Goal: Navigation & Orientation: Find specific page/section

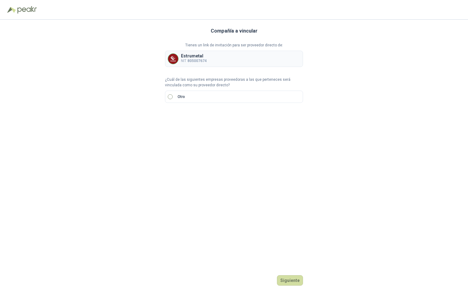
click at [171, 99] on label "Otro" at bounding box center [234, 96] width 138 height 12
click at [183, 116] on div at bounding box center [176, 117] width 22 height 11
click at [176, 160] on div "PA" at bounding box center [176, 160] width 12 height 7
click at [285, 277] on button "Siguiente" at bounding box center [290, 280] width 26 height 10
click at [183, 119] on span "PA" at bounding box center [176, 117] width 14 height 9
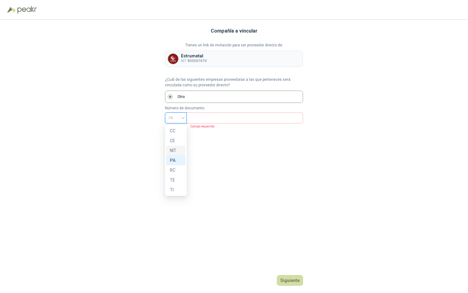
click at [176, 147] on div "NIT" at bounding box center [176, 150] width 12 height 7
click at [195, 120] on input "text" at bounding box center [244, 118] width 108 height 10
type input "**********"
click at [293, 281] on button "Siguiente" at bounding box center [290, 280] width 26 height 10
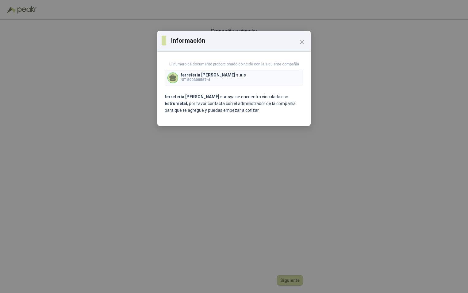
click at [283, 279] on div "Información El numero de documento proporcionado coincide con la siguiente comp…" at bounding box center [234, 146] width 468 height 293
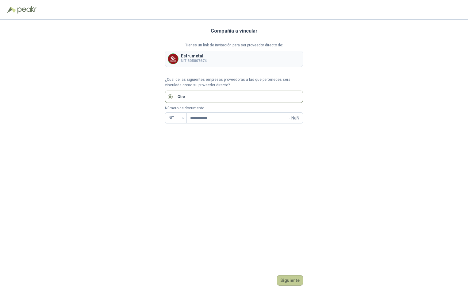
click at [281, 276] on button "Siguiente" at bounding box center [290, 280] width 26 height 10
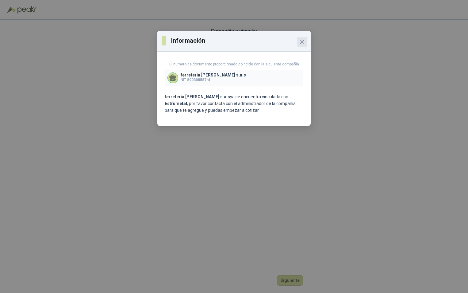
click at [307, 39] on span "Close" at bounding box center [302, 41] width 10 height 7
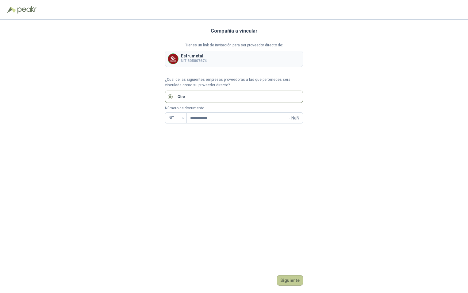
click at [283, 276] on button "Siguiente" at bounding box center [290, 280] width 26 height 10
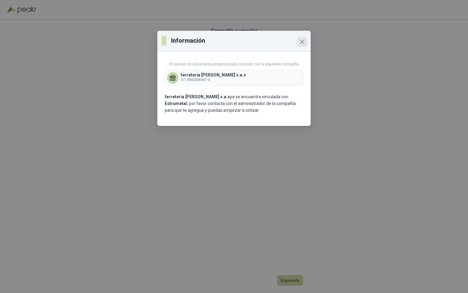
click at [305, 39] on icon "Close" at bounding box center [301, 41] width 7 height 7
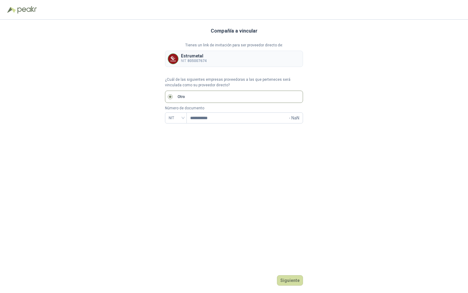
click at [304, 235] on div "**********" at bounding box center [234, 156] width 468 height 273
click at [31, 7] on img at bounding box center [27, 9] width 20 height 7
click at [195, 128] on div "Compañía a vincular Tienes un link de invitación para ser proveedor directo de:…" at bounding box center [234, 156] width 138 height 273
click at [184, 119] on div at bounding box center [176, 117] width 22 height 11
click at [177, 147] on div "NIT" at bounding box center [175, 150] width 19 height 10
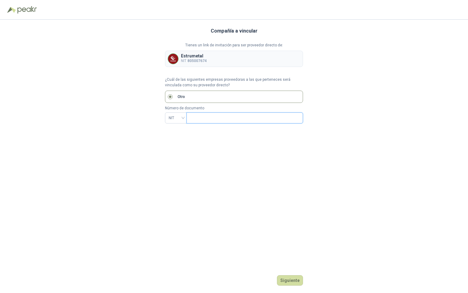
click at [212, 119] on input "text" at bounding box center [244, 118] width 108 height 10
type input "**********"
click at [294, 286] on div "**********" at bounding box center [234, 156] width 138 height 273
click at [293, 286] on div "**********" at bounding box center [234, 156] width 138 height 273
drag, startPoint x: 293, startPoint y: 286, endPoint x: 289, endPoint y: 282, distance: 5.2
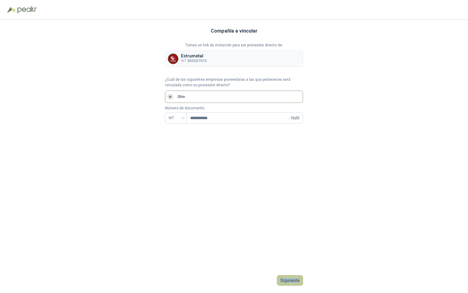
click at [289, 282] on button "Siguiente" at bounding box center [290, 280] width 26 height 10
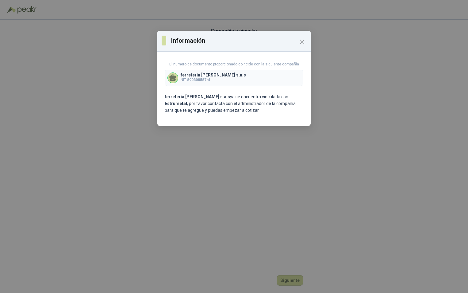
click at [286, 279] on div "Información El numero de documento proporcionado coincide con la siguiente comp…" at bounding box center [234, 146] width 468 height 293
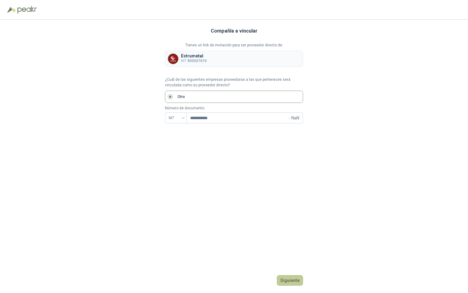
click at [283, 278] on button "Siguiente" at bounding box center [290, 280] width 26 height 10
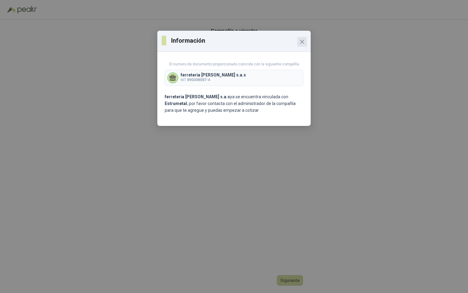
click at [302, 44] on icon "Close" at bounding box center [301, 41] width 7 height 7
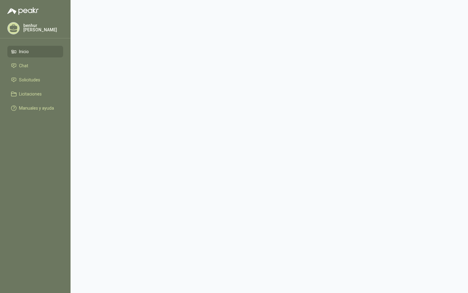
click at [21, 52] on span "Inicio" at bounding box center [24, 51] width 10 height 7
click at [17, 78] on li "Solicitudes" at bounding box center [35, 79] width 48 height 7
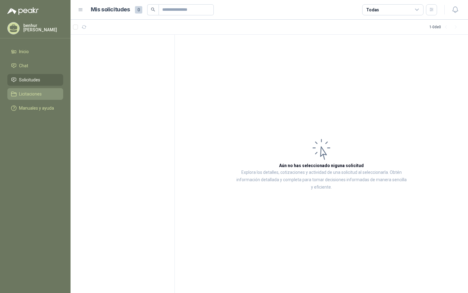
click at [18, 92] on li "Licitaciones" at bounding box center [35, 93] width 48 height 7
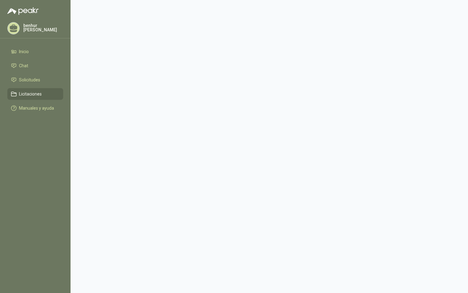
click at [10, 94] on link "Licitaciones" at bounding box center [35, 94] width 56 height 12
click at [22, 51] on span "Inicio" at bounding box center [24, 51] width 10 height 7
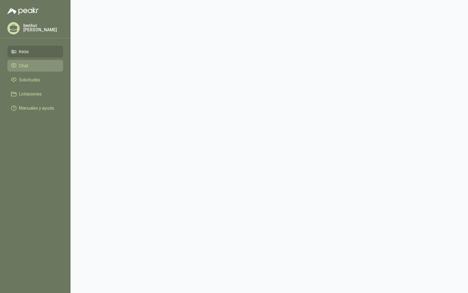
click at [28, 65] on span "Chat" at bounding box center [23, 65] width 9 height 7
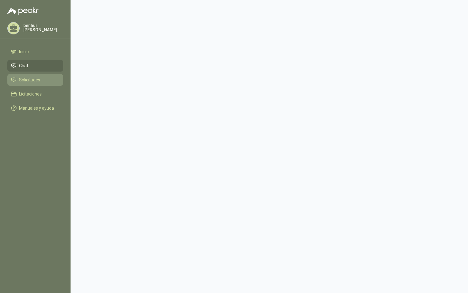
click at [21, 79] on span "Solicitudes" at bounding box center [29, 79] width 21 height 7
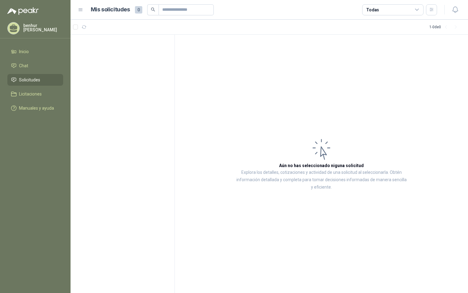
click at [156, 10] on span at bounding box center [152, 9] width 11 height 11
click at [417, 9] on icon at bounding box center [417, 10] width 6 height 6
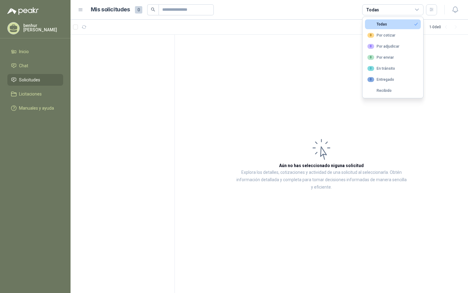
click at [386, 26] on button "Todas" at bounding box center [393, 24] width 56 height 10
click at [386, 26] on article "1 - 0 de 0" at bounding box center [269, 27] width 397 height 15
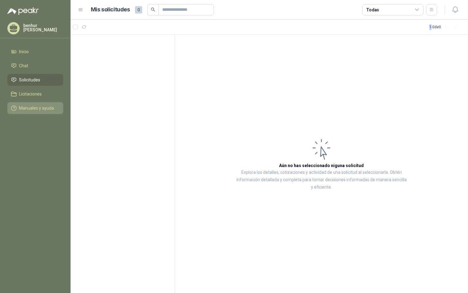
click at [21, 108] on span "Manuales y ayuda" at bounding box center [36, 108] width 35 height 7
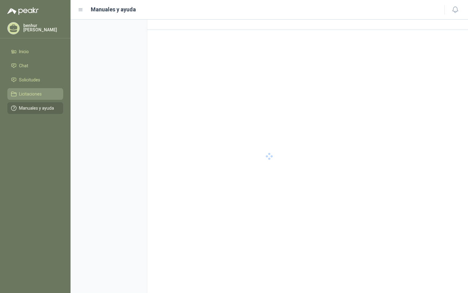
click at [19, 96] on span "Licitaciones" at bounding box center [30, 93] width 23 height 7
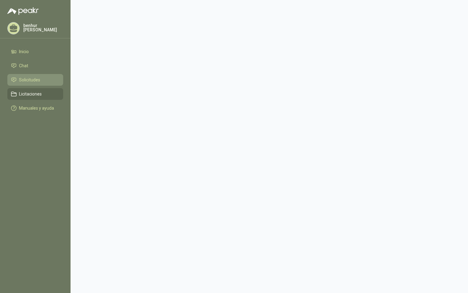
click at [17, 80] on li "Solicitudes" at bounding box center [35, 79] width 48 height 7
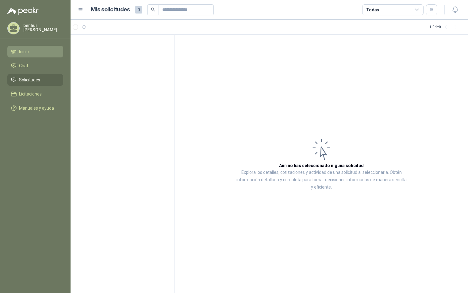
click at [16, 51] on icon at bounding box center [15, 52] width 2 height 2
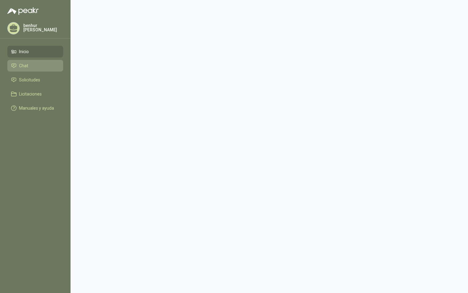
click at [11, 64] on icon at bounding box center [14, 66] width 6 height 6
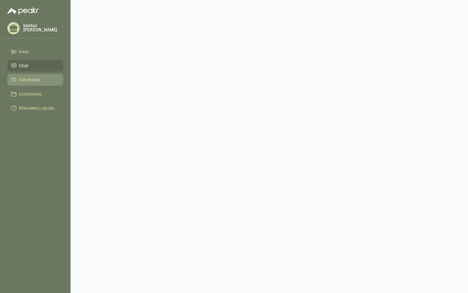
click at [14, 78] on icon at bounding box center [14, 80] width 6 height 6
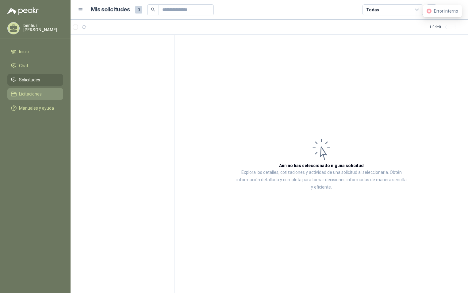
click at [13, 95] on icon at bounding box center [14, 94] width 6 height 6
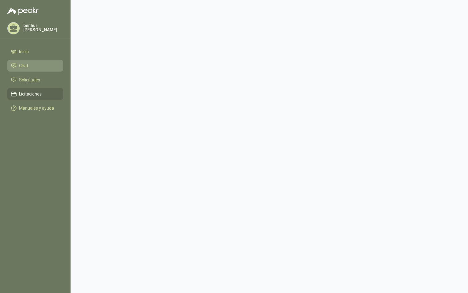
click at [20, 66] on span "Chat" at bounding box center [23, 65] width 9 height 7
click at [29, 63] on li "Chat" at bounding box center [35, 65] width 48 height 7
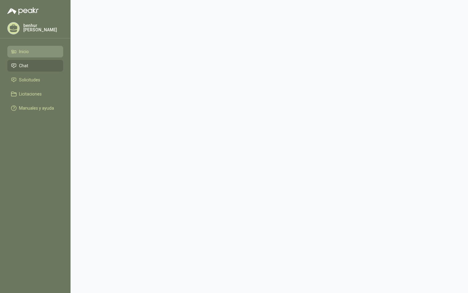
click at [14, 53] on icon at bounding box center [15, 52] width 2 height 2
drag, startPoint x: 36, startPoint y: 66, endPoint x: 12, endPoint y: 116, distance: 55.4
click at [12, 116] on ul "Inicio Chat Solicitudes Licitaciones Manuales y ayuda" at bounding box center [35, 81] width 71 height 71
click at [29, 28] on p "benhur moreno" at bounding box center [43, 27] width 40 height 9
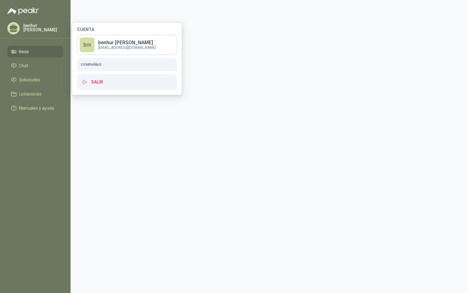
click at [118, 138] on main at bounding box center [269, 146] width 397 height 293
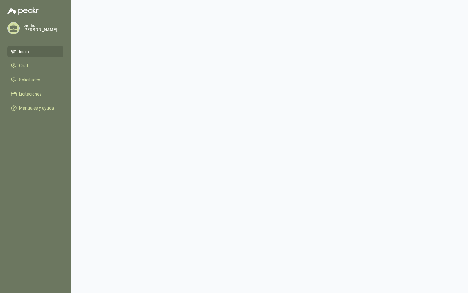
click at [15, 30] on icon at bounding box center [13, 31] width 7 height 2
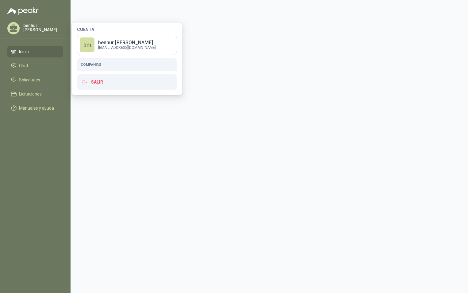
click at [94, 156] on main at bounding box center [269, 146] width 397 height 293
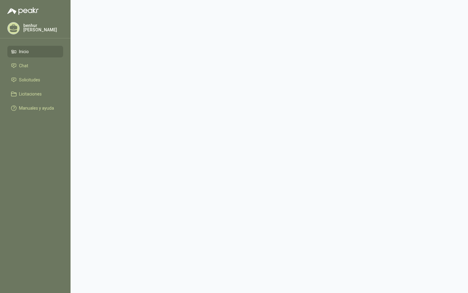
click at [16, 52] on icon at bounding box center [14, 52] width 6 height 6
click at [43, 108] on span "Manuales y ayuda" at bounding box center [36, 108] width 35 height 7
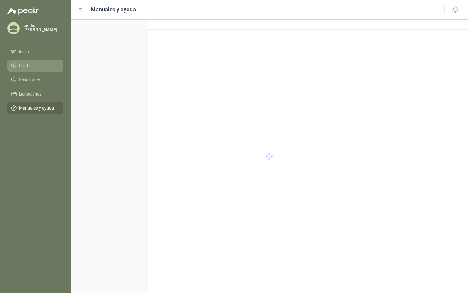
click at [31, 66] on li "Chat" at bounding box center [35, 65] width 48 height 7
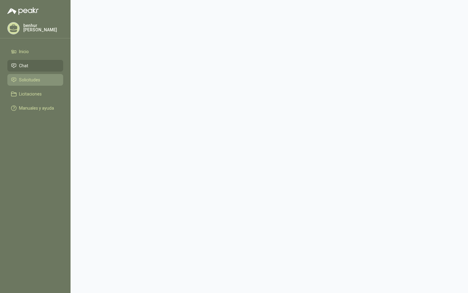
click at [28, 77] on span "Solicitudes" at bounding box center [29, 79] width 21 height 7
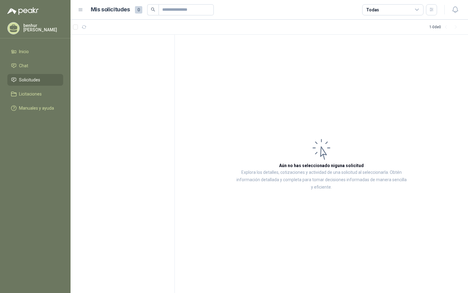
click at [17, 78] on li "Solicitudes" at bounding box center [35, 79] width 48 height 7
drag, startPoint x: 17, startPoint y: 78, endPoint x: 13, endPoint y: 95, distance: 17.5
click at [13, 95] on icon at bounding box center [14, 94] width 6 height 6
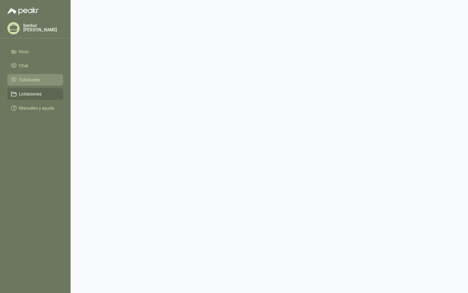
click at [11, 78] on icon at bounding box center [14, 80] width 6 height 6
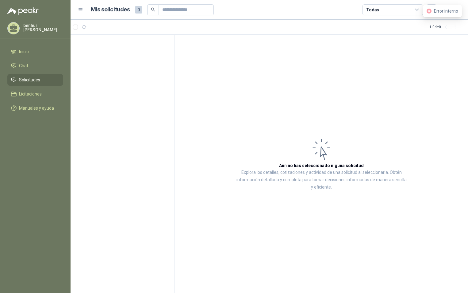
click at [324, 153] on icon at bounding box center [321, 149] width 25 height 25
click at [315, 186] on p "Explora los detalles, cotizaciones y actividad de una solicitud al seleccionarl…" at bounding box center [321, 180] width 171 height 22
click at [18, 54] on li "Inicio" at bounding box center [35, 51] width 48 height 7
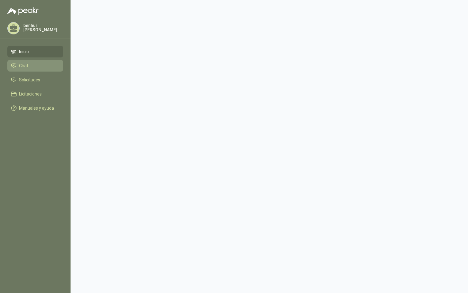
click at [25, 67] on span "Chat" at bounding box center [23, 65] width 9 height 7
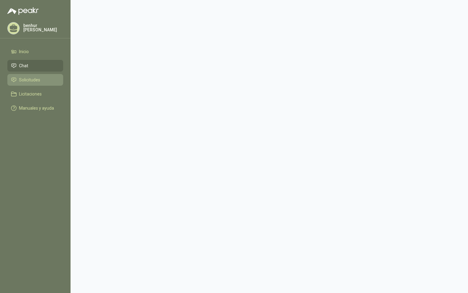
click at [21, 82] on span "Solicitudes" at bounding box center [29, 79] width 21 height 7
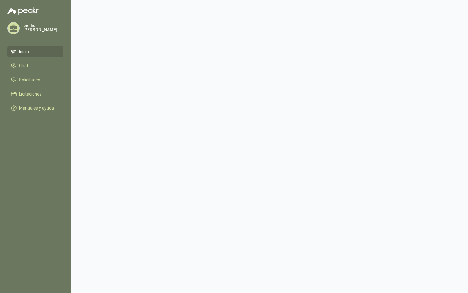
click at [31, 55] on li "Inicio" at bounding box center [35, 51] width 48 height 7
click at [29, 50] on li "Inicio" at bounding box center [35, 51] width 48 height 7
click at [25, 82] on span "Solicitudes" at bounding box center [29, 79] width 21 height 7
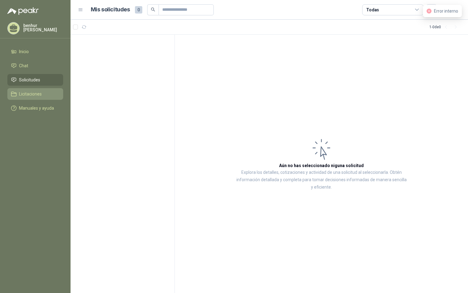
click at [32, 94] on span "Licitaciones" at bounding box center [30, 93] width 23 height 7
